Goal: Transaction & Acquisition: Purchase product/service

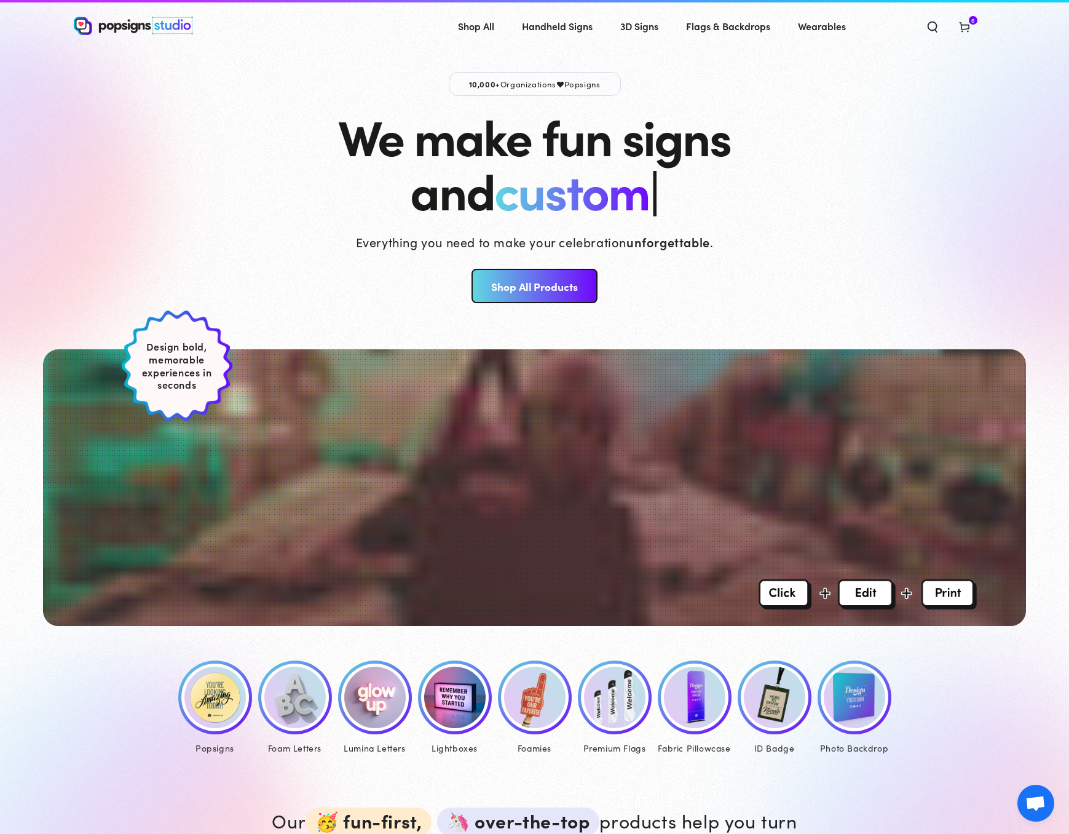
scroll to position [158, 0]
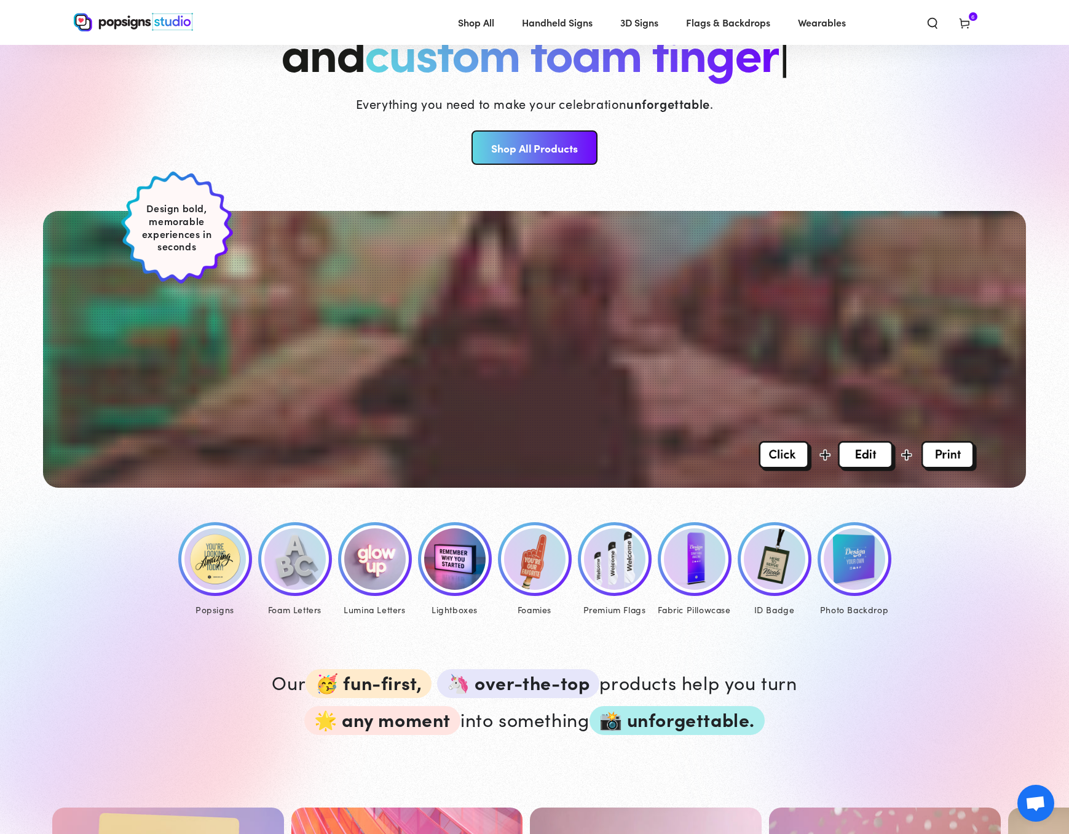
click at [239, 570] on img at bounding box center [214, 558] width 61 height 61
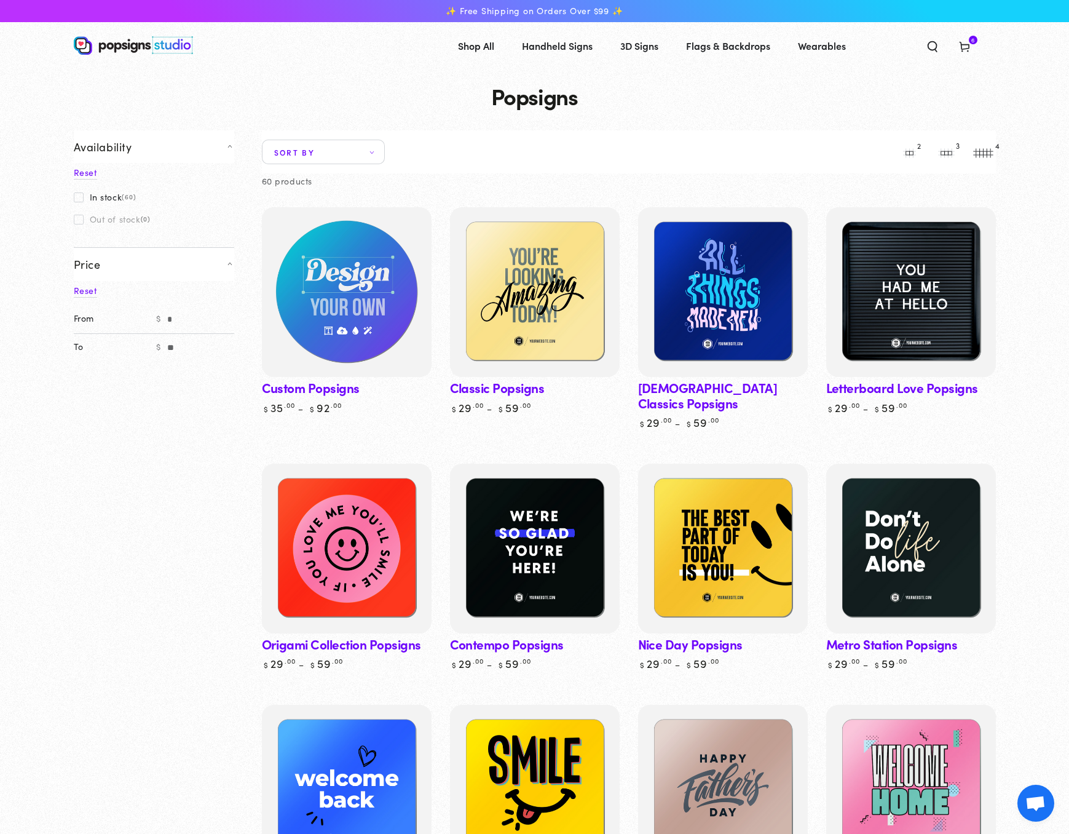
scroll to position [1, 0]
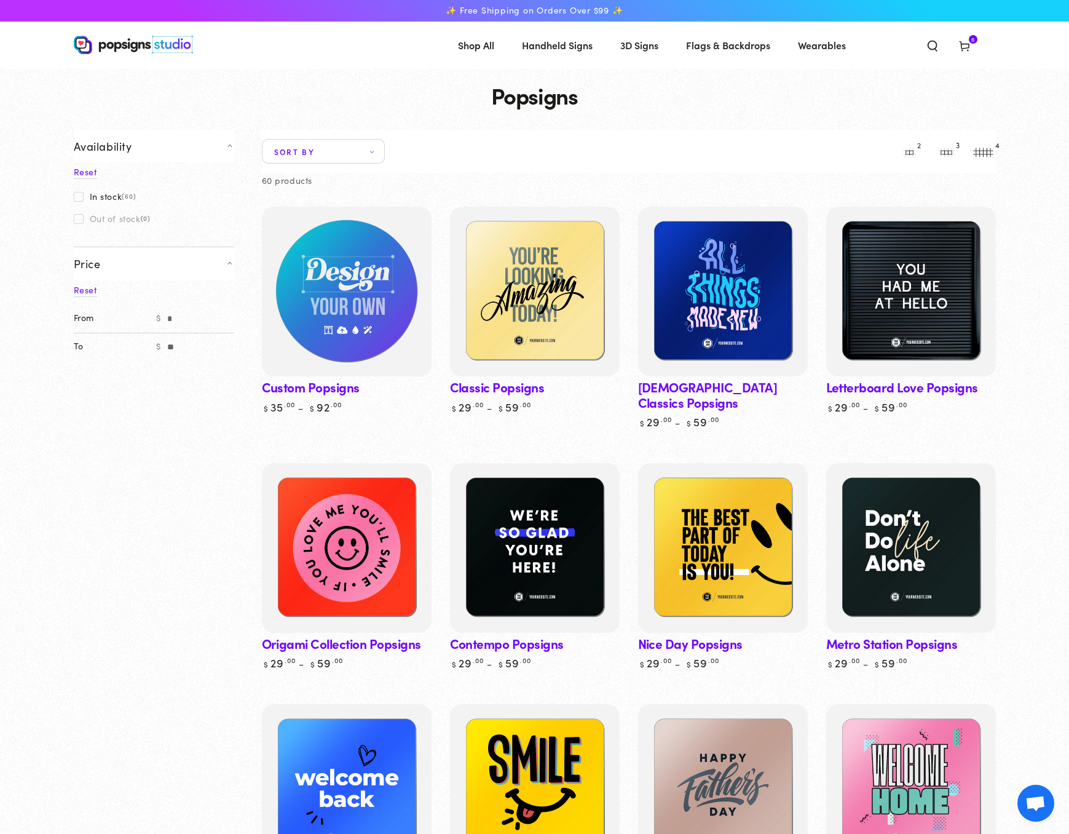
click at [400, 256] on img at bounding box center [346, 291] width 175 height 175
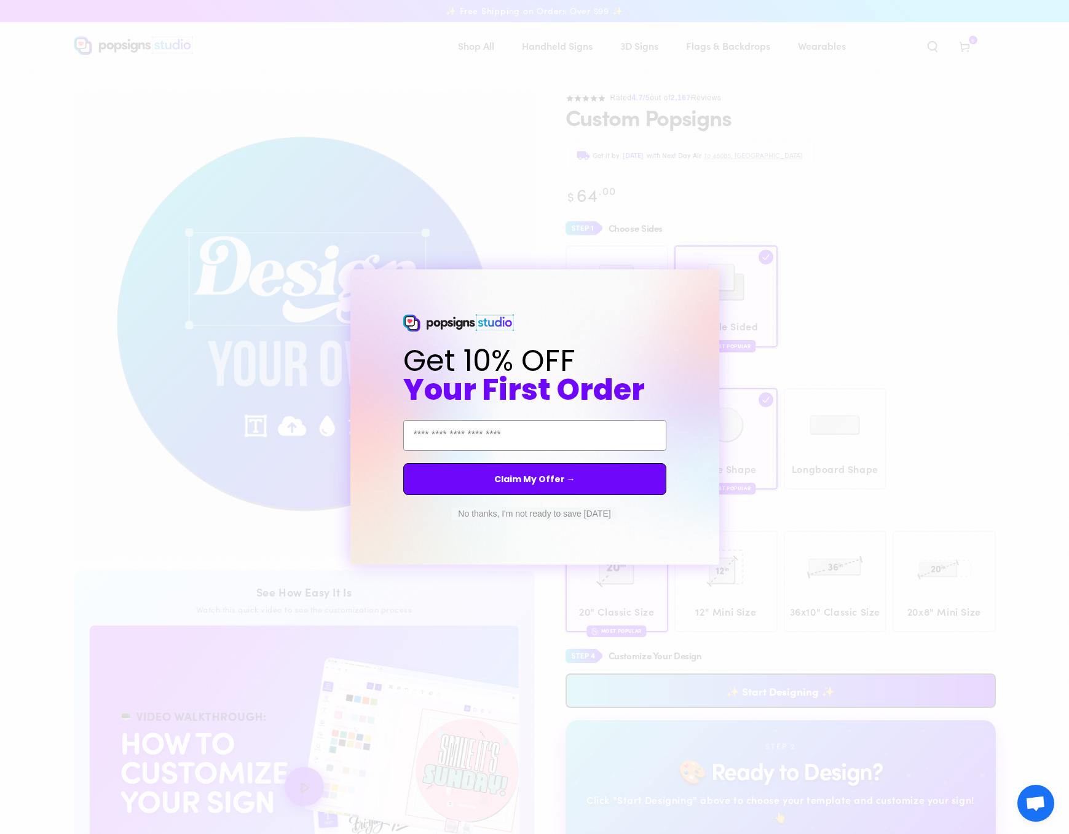
click at [839, 173] on div "Close dialog Get 10% OFF Your First Order Email Address Claim My Offer → No tha…" at bounding box center [534, 417] width 1069 height 834
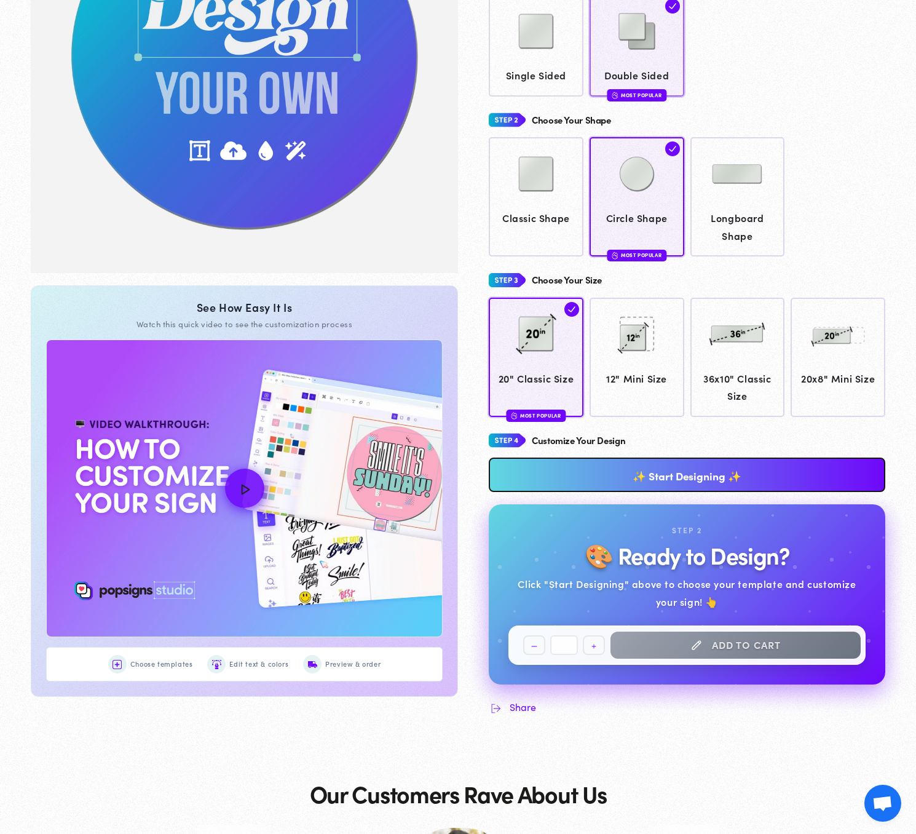
scroll to position [277, 0]
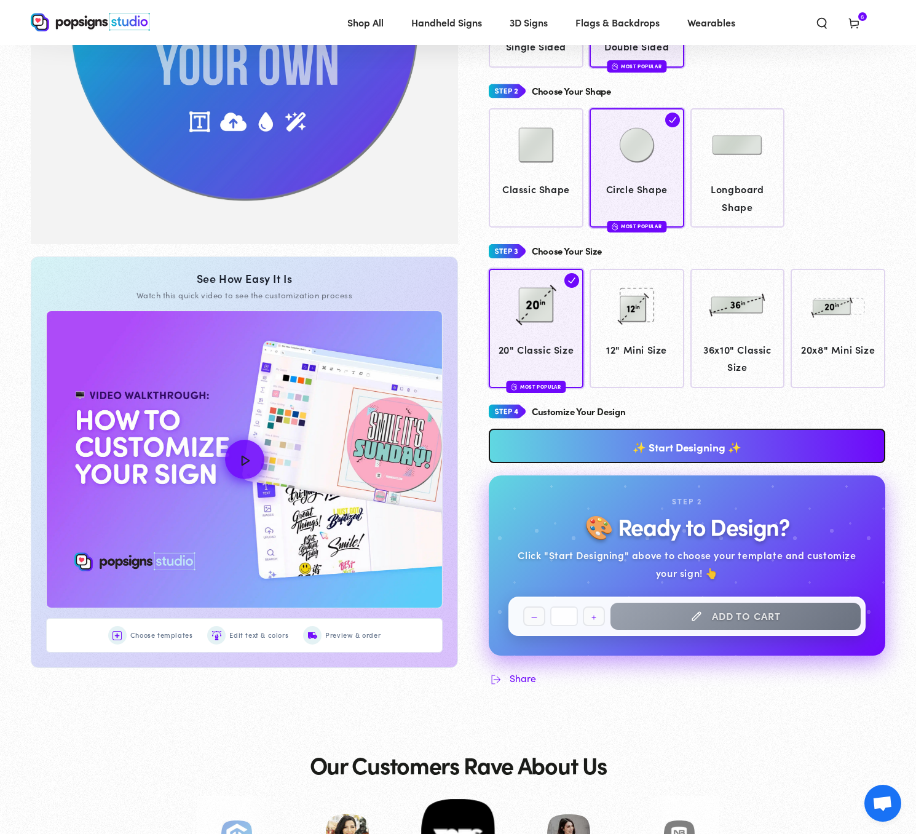
click at [23, 196] on section "Skip to product information 1 / of 1 See How Easy It Is Watch this quick video …" at bounding box center [458, 271] width 916 height 918
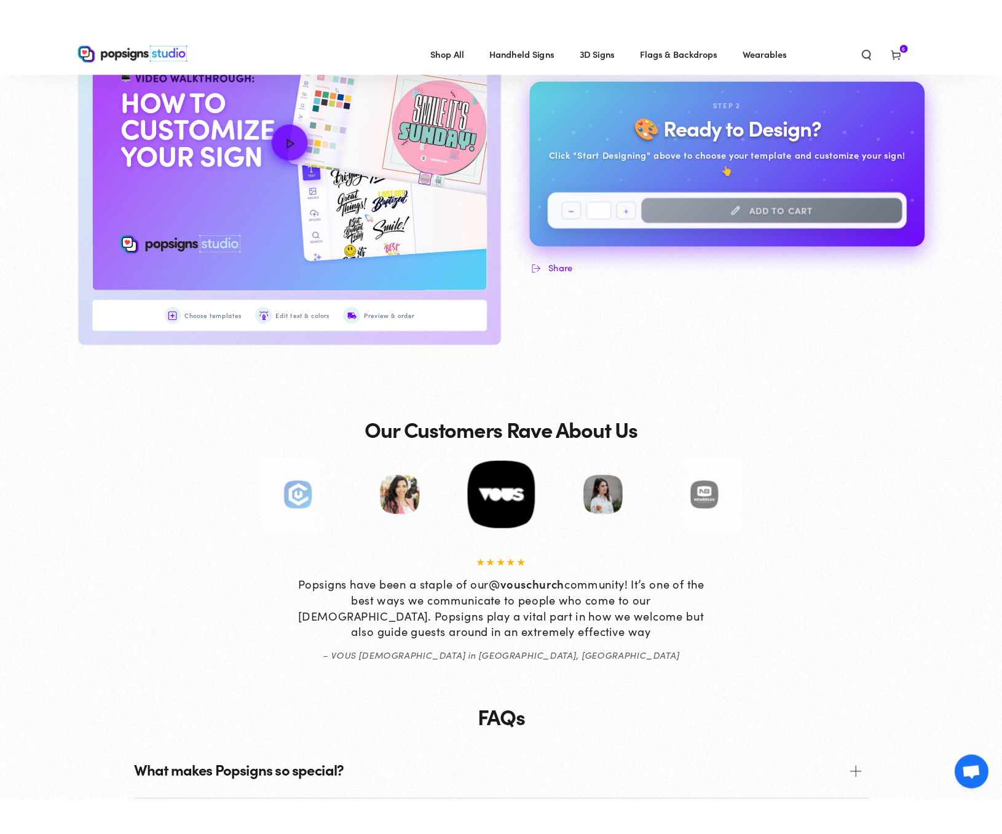
scroll to position [0, 0]
